Goal: Subscribe to service/newsletter

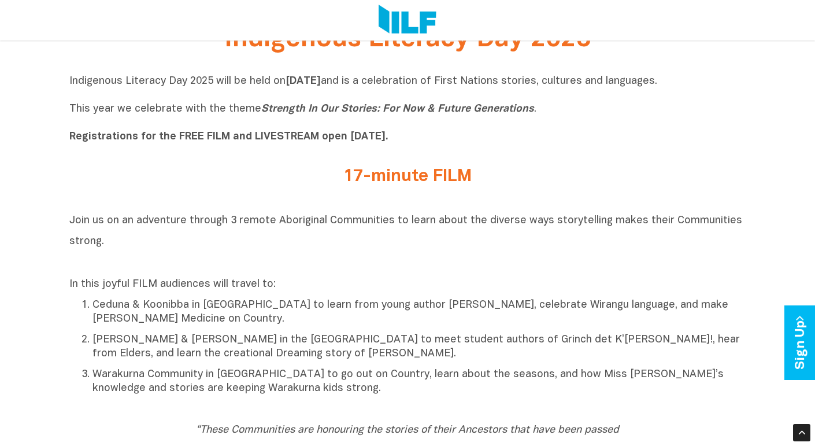
scroll to position [364, 0]
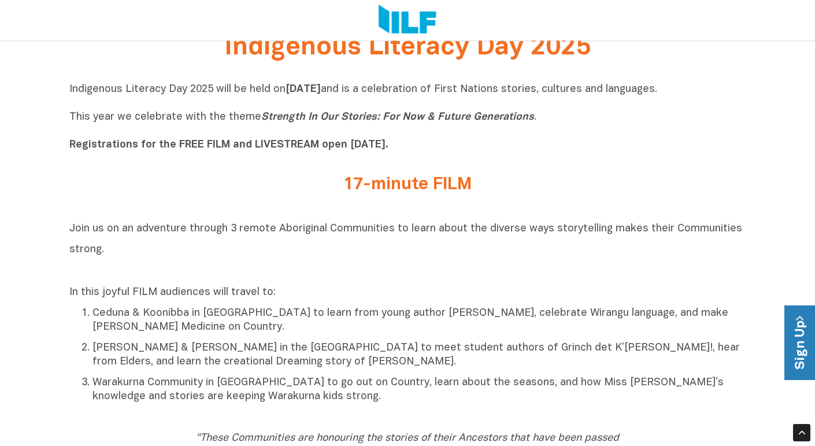
click at [801, 345] on link "Sign Up" at bounding box center [801, 342] width 33 height 75
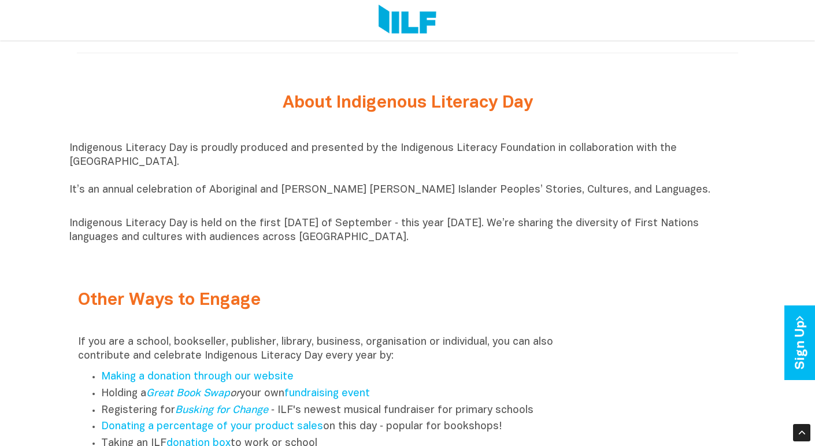
scroll to position [1196, 0]
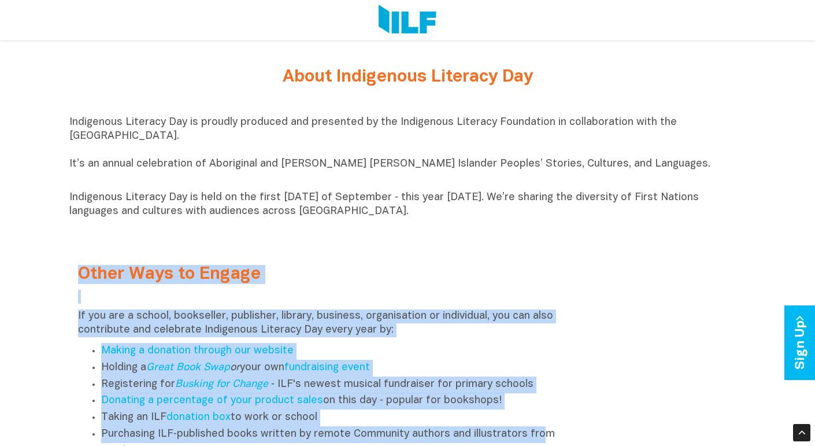
click at [534, 434] on div "Other Ways to Engage If you are a school, bookseller, publisher, library, busin…" at bounding box center [323, 412] width 508 height 340
click at [633, 338] on div "Other Ways to Engage If you are a school, bookseller, publisher, library, busin…" at bounding box center [407, 412] width 677 height 340
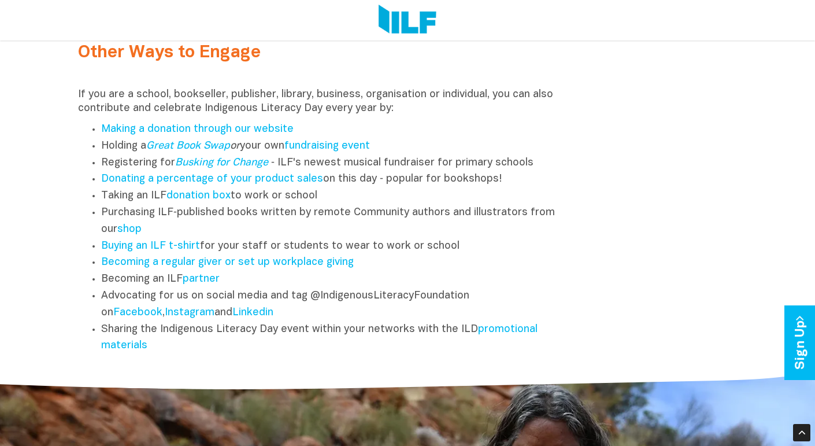
scroll to position [1428, 0]
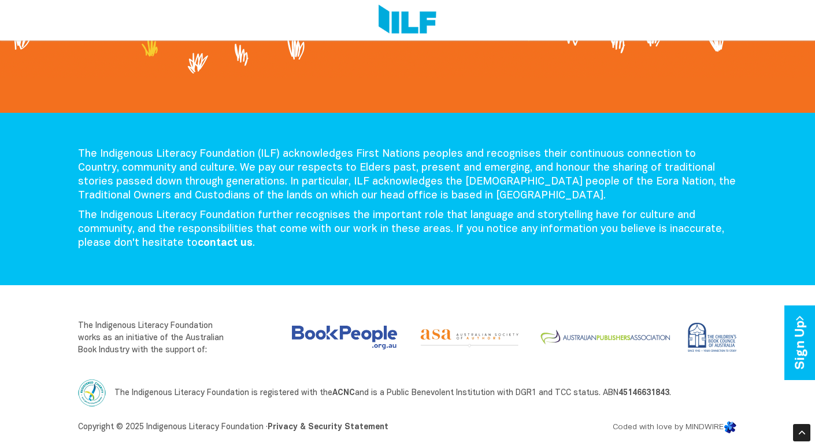
scroll to position [2243, 0]
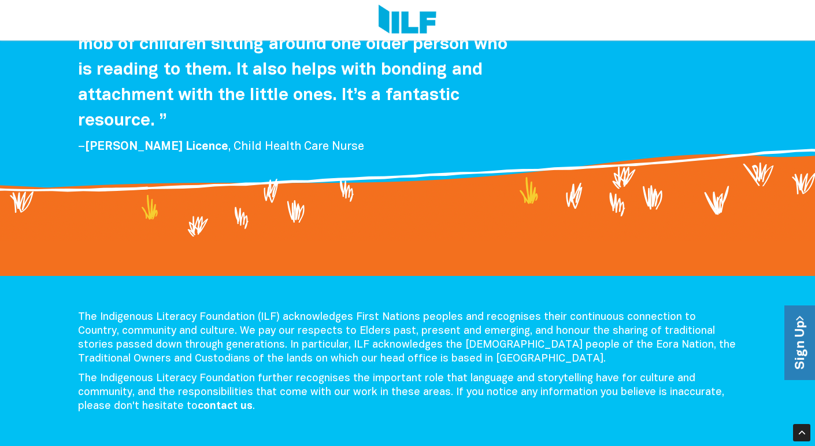
click at [797, 350] on link "Sign Up" at bounding box center [801, 342] width 33 height 75
